Goal: Task Accomplishment & Management: Use online tool/utility

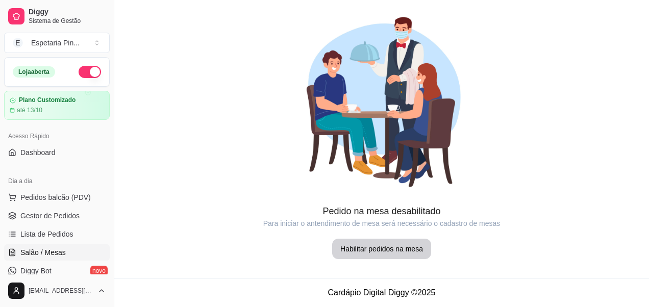
scroll to position [51, 0]
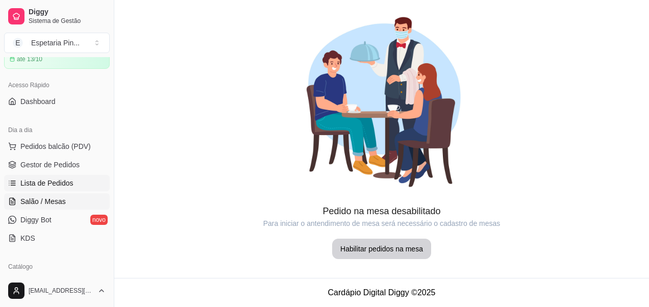
click at [49, 187] on span "Lista de Pedidos" at bounding box center [46, 183] width 53 height 10
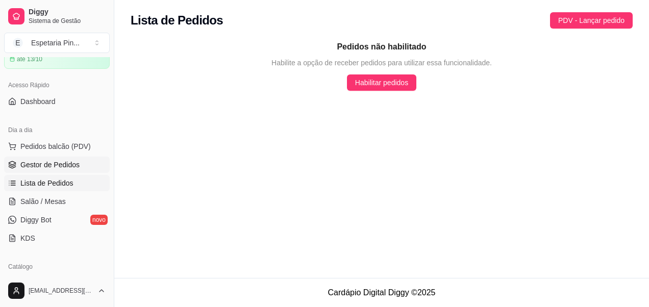
click at [58, 167] on span "Gestor de Pedidos" at bounding box center [49, 165] width 59 height 10
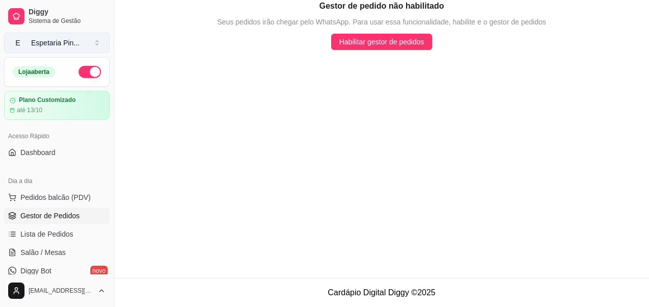
click at [48, 49] on button "E Espetaria Pin ..." at bounding box center [57, 43] width 106 height 20
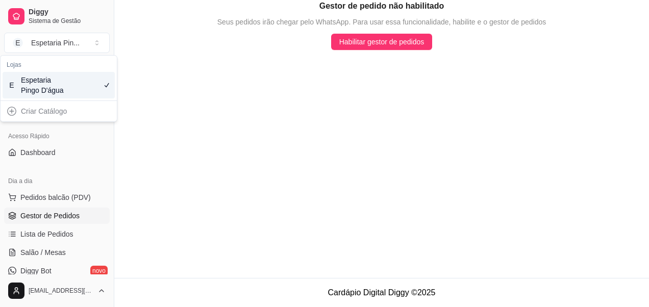
click at [58, 88] on div "Espetaria Pingo D'água" at bounding box center [44, 85] width 46 height 20
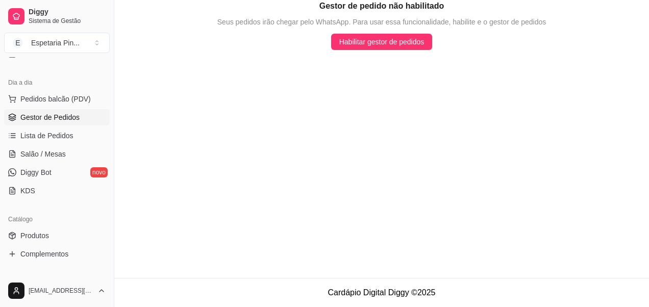
scroll to position [102, 0]
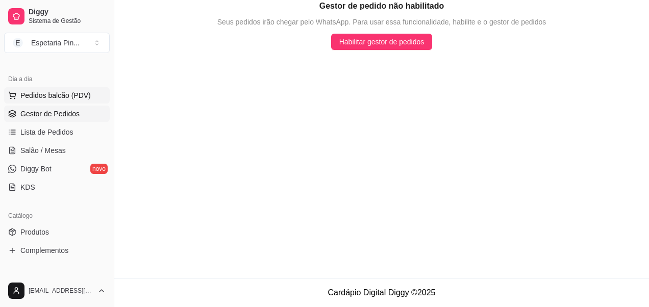
click at [63, 97] on span "Pedidos balcão (PDV)" at bounding box center [55, 95] width 70 height 10
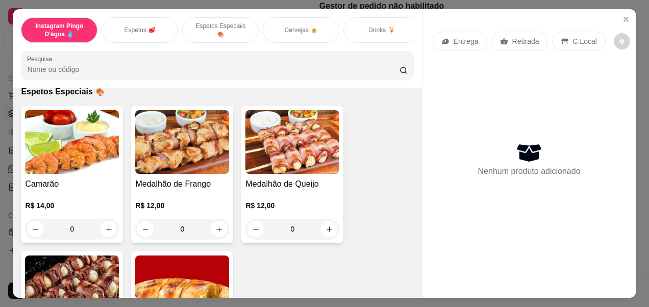
scroll to position [816, 0]
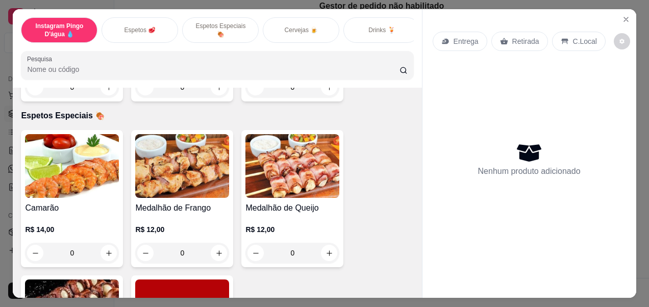
click at [134, 30] on p "Espetos 🥩" at bounding box center [140, 30] width 32 height 8
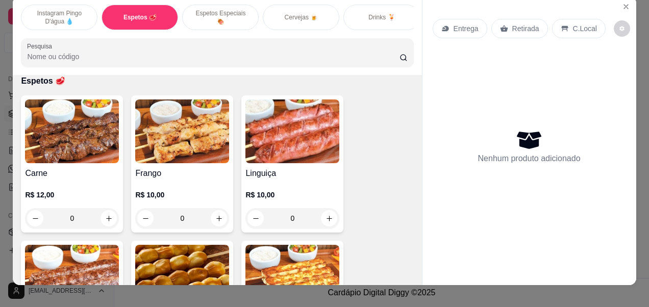
scroll to position [0, 0]
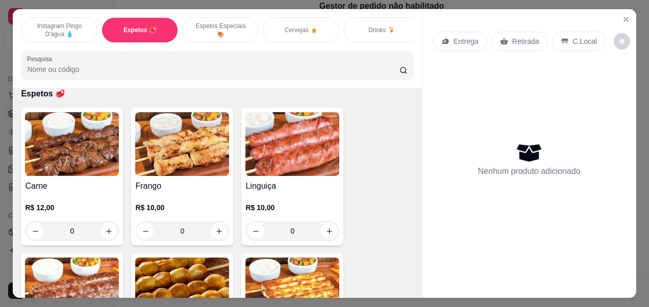
click at [43, 32] on p "Instagram Pingo D'água 💧" at bounding box center [59, 30] width 59 height 16
